Goal: Task Accomplishment & Management: Manage account settings

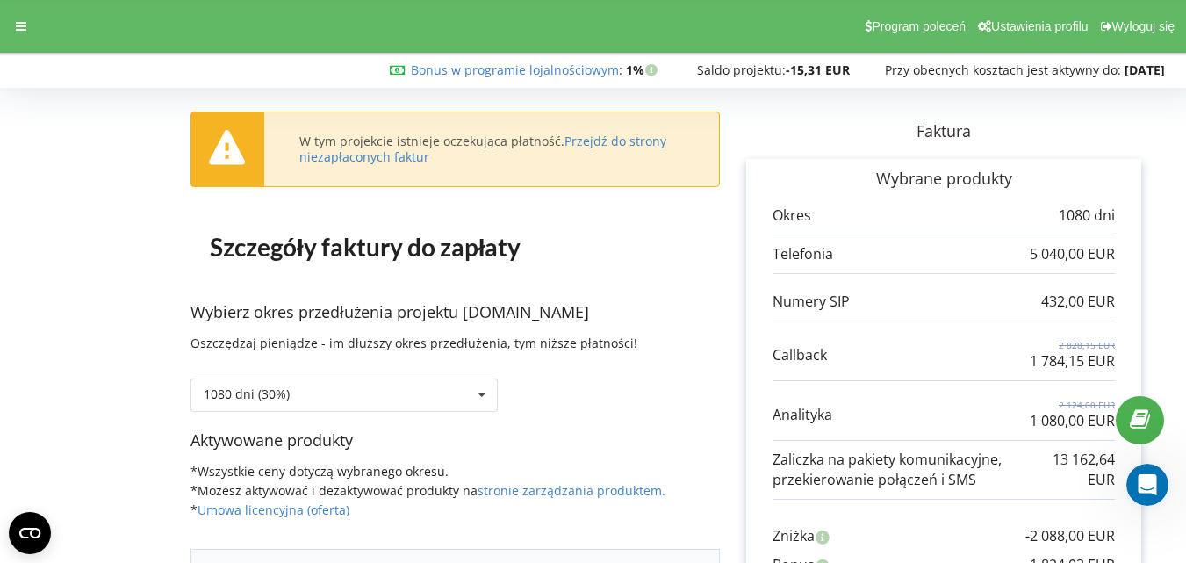
scroll to position [367, 0]
click at [608, 141] on link "Przejdź do strony niezapłaconych faktur" at bounding box center [482, 149] width 367 height 32
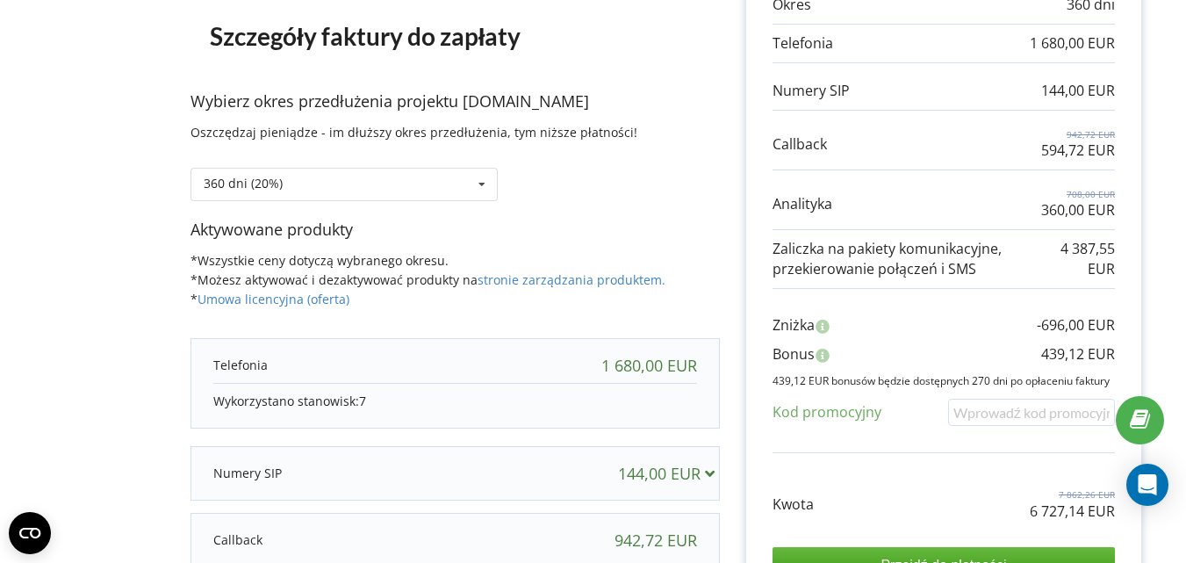
scroll to position [209, 0]
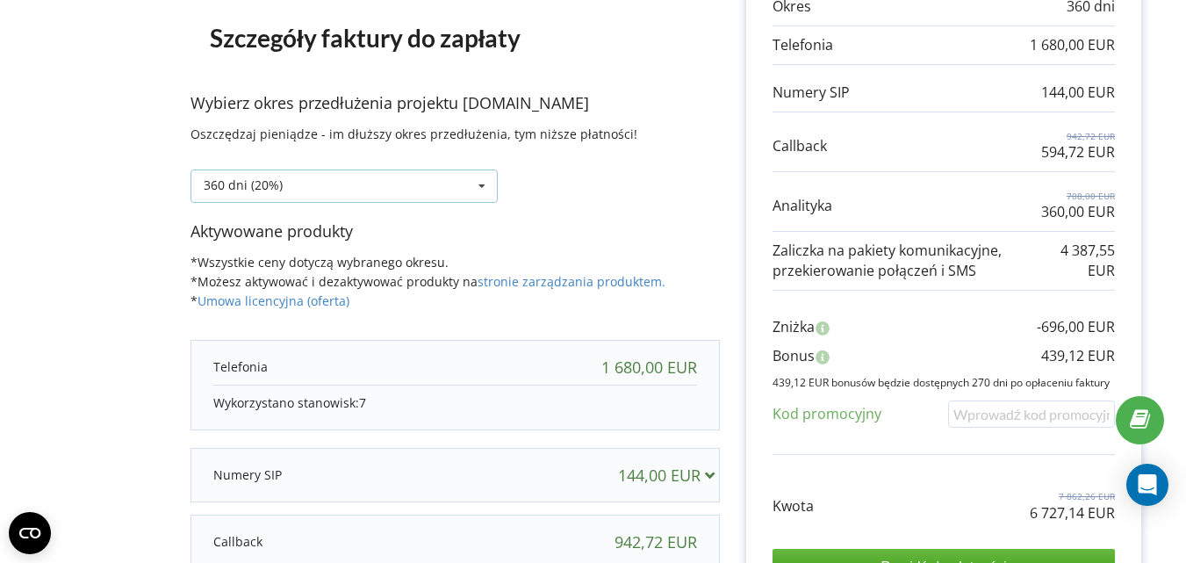
click at [470, 184] on icon at bounding box center [482, 186] width 26 height 32
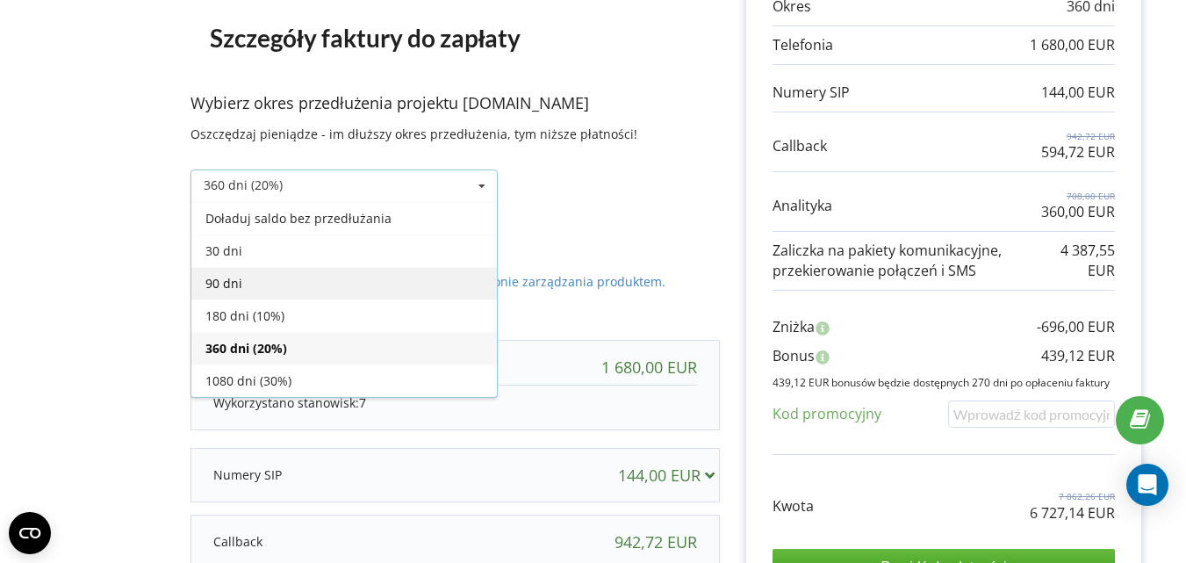
click at [357, 276] on div "90 dni" at bounding box center [343, 283] width 305 height 32
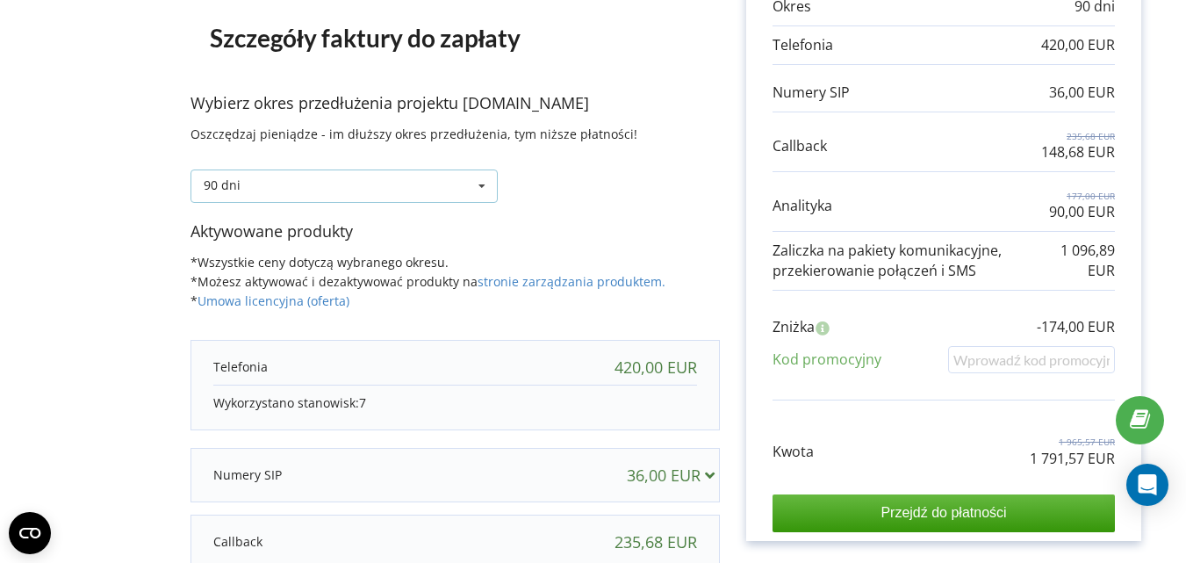
click at [479, 180] on icon at bounding box center [482, 186] width 26 height 32
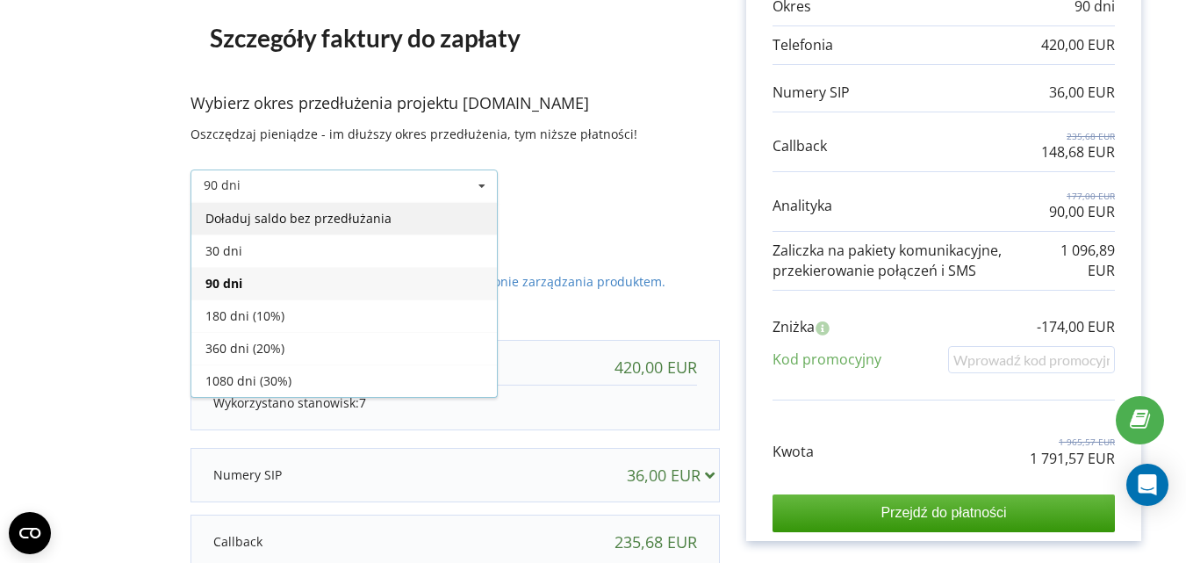
click at [394, 219] on div "Doładuj saldo bez przedłużania" at bounding box center [343, 218] width 305 height 32
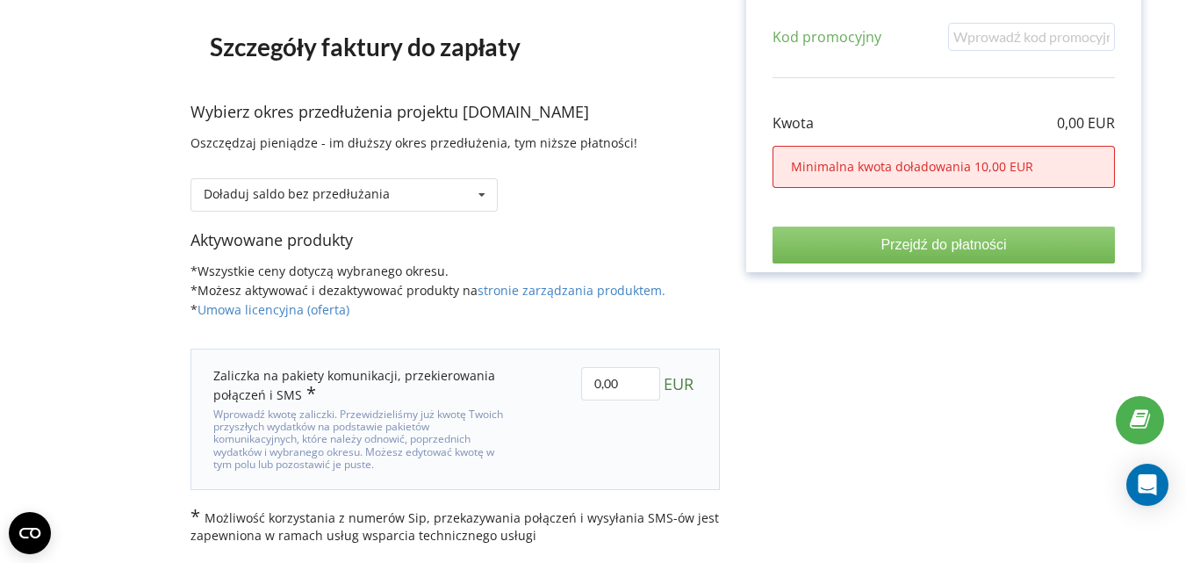
scroll to position [32, 0]
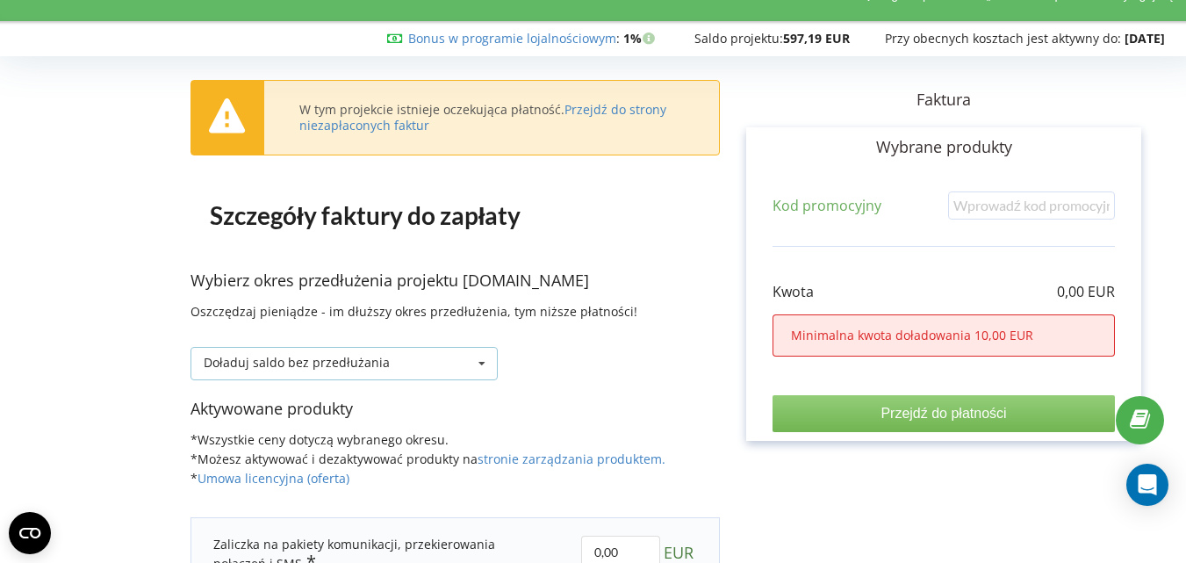
click at [477, 365] on icon at bounding box center [482, 364] width 26 height 32
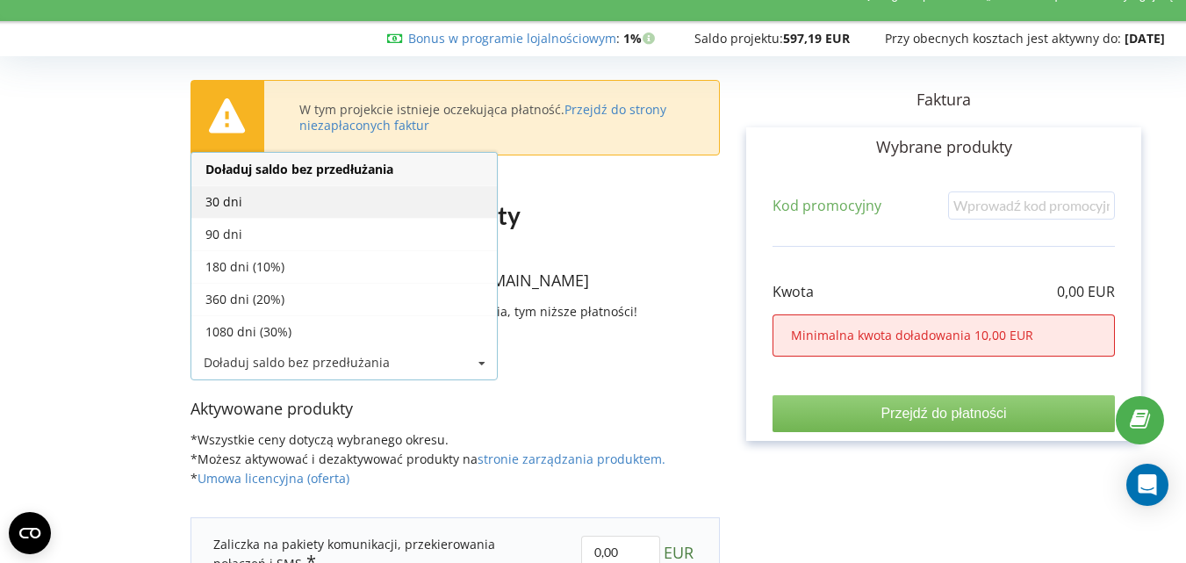
click at [345, 192] on div "30 dni" at bounding box center [343, 201] width 305 height 32
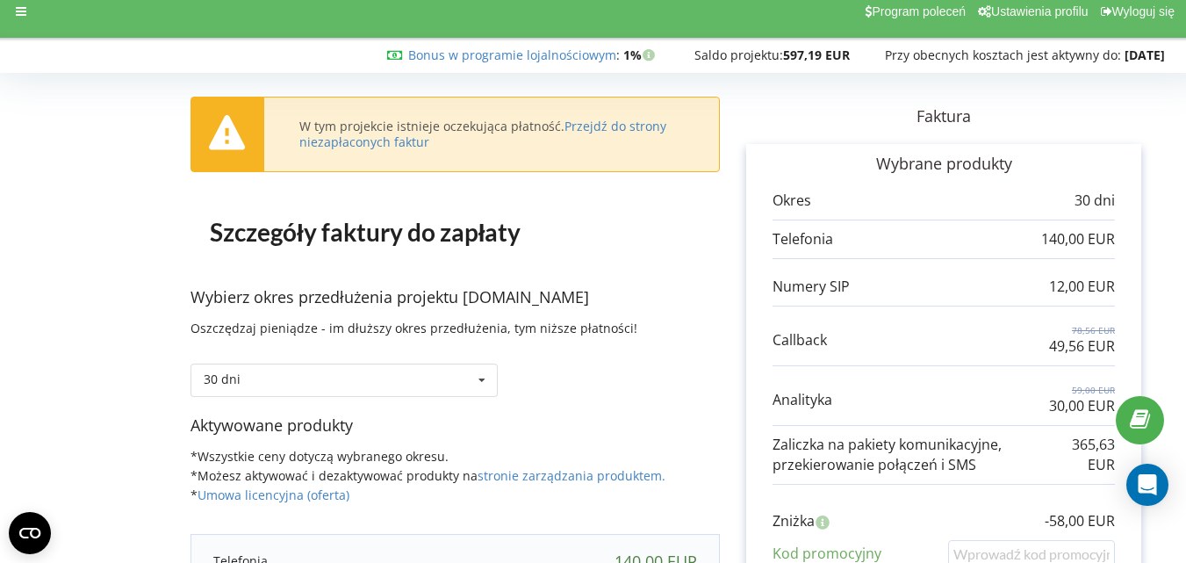
scroll to position [0, 0]
